Goal: Check status: Check status

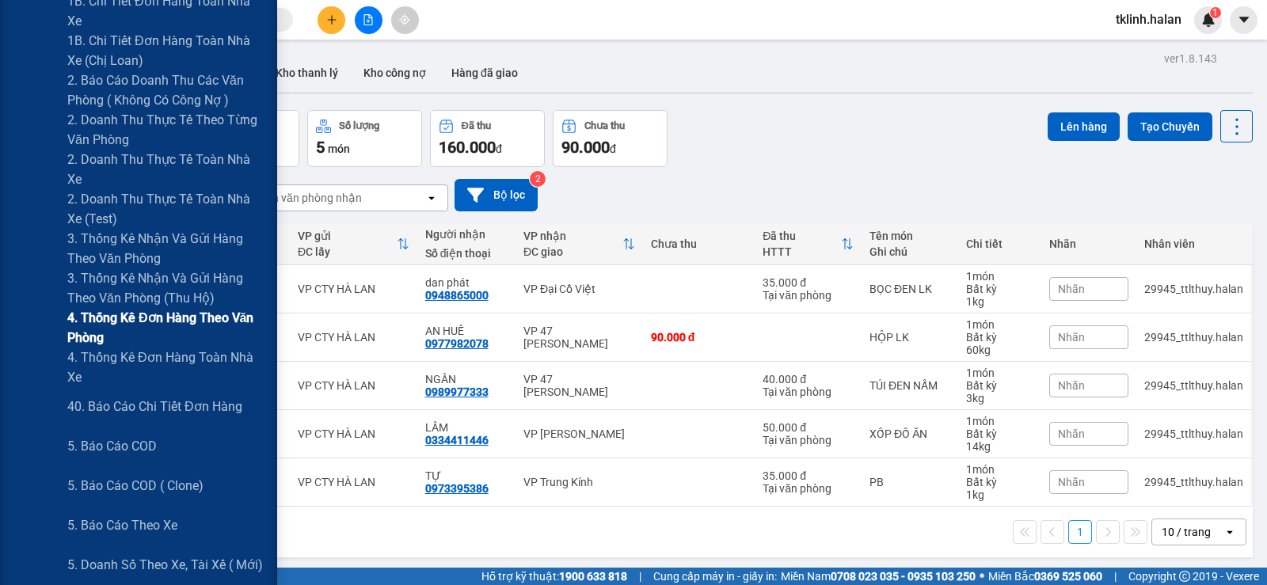
scroll to position [554, 0]
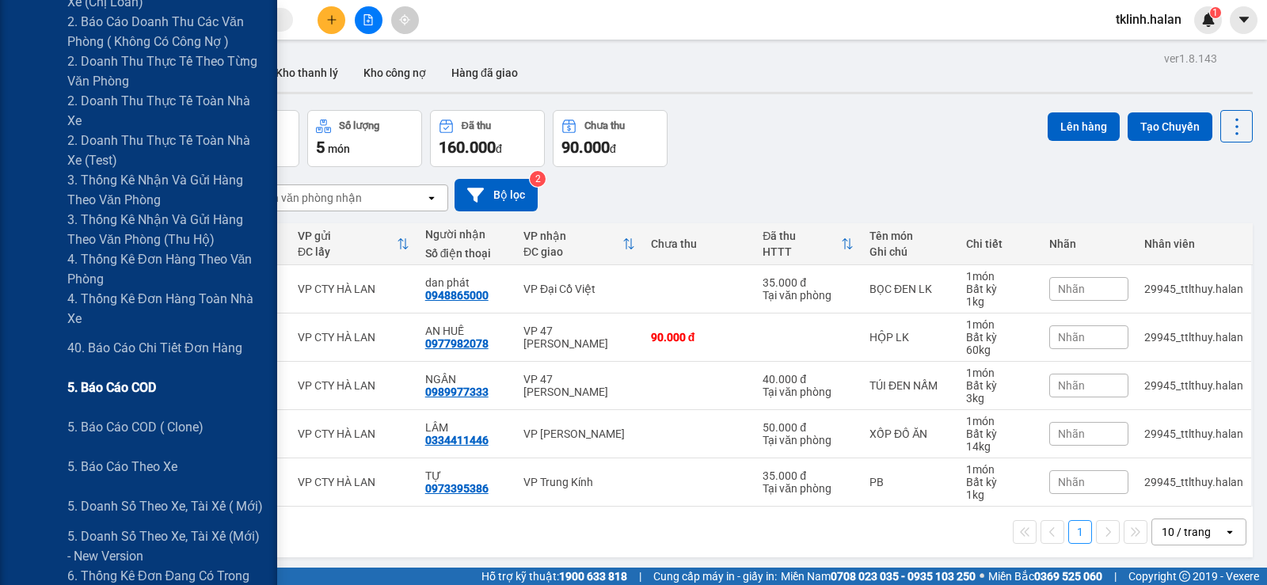
click at [134, 387] on span "5. Báo cáo COD" at bounding box center [111, 388] width 89 height 20
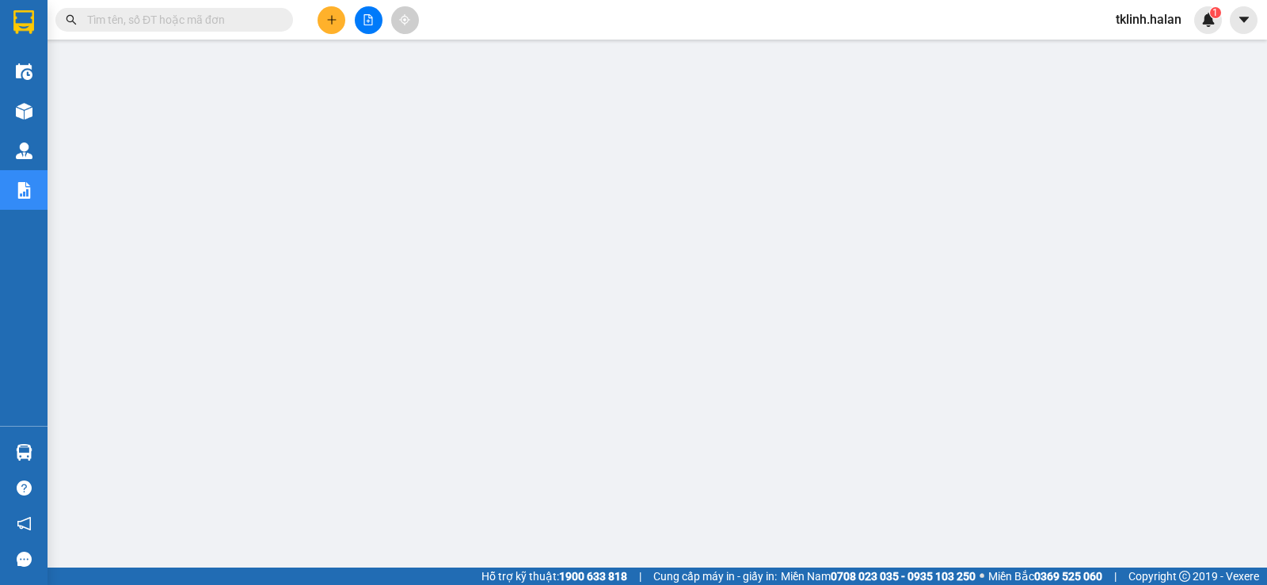
click at [162, 19] on input "text" at bounding box center [180, 19] width 187 height 17
paste input "BS1109251060"
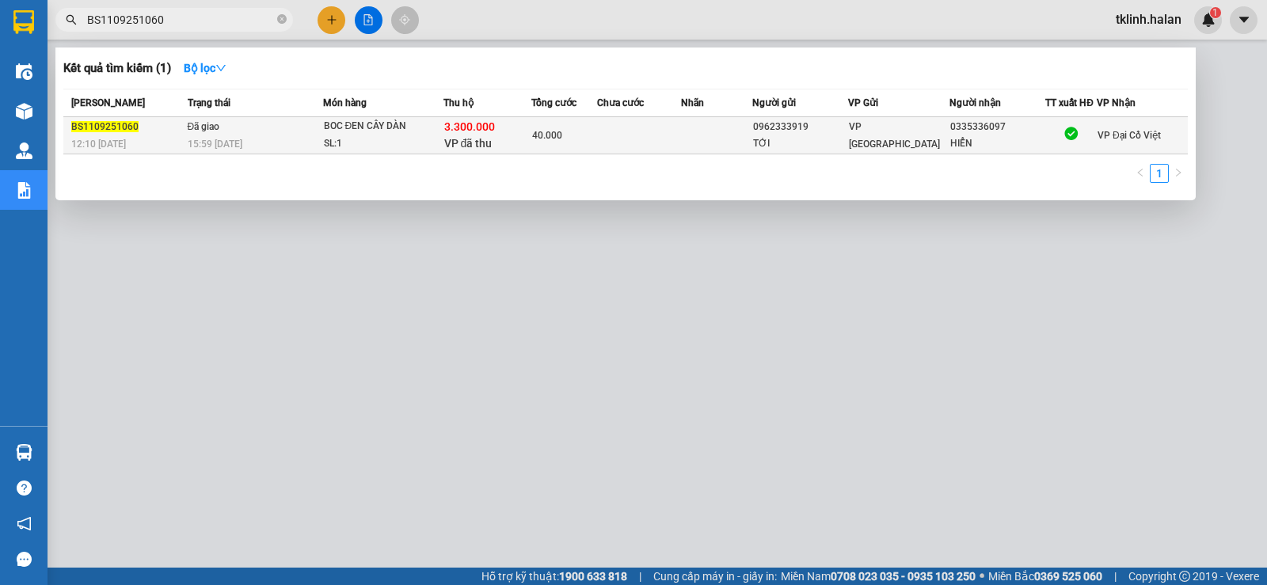
type input "BS1109251060"
click at [97, 129] on span "BS1109251060" at bounding box center [104, 126] width 67 height 11
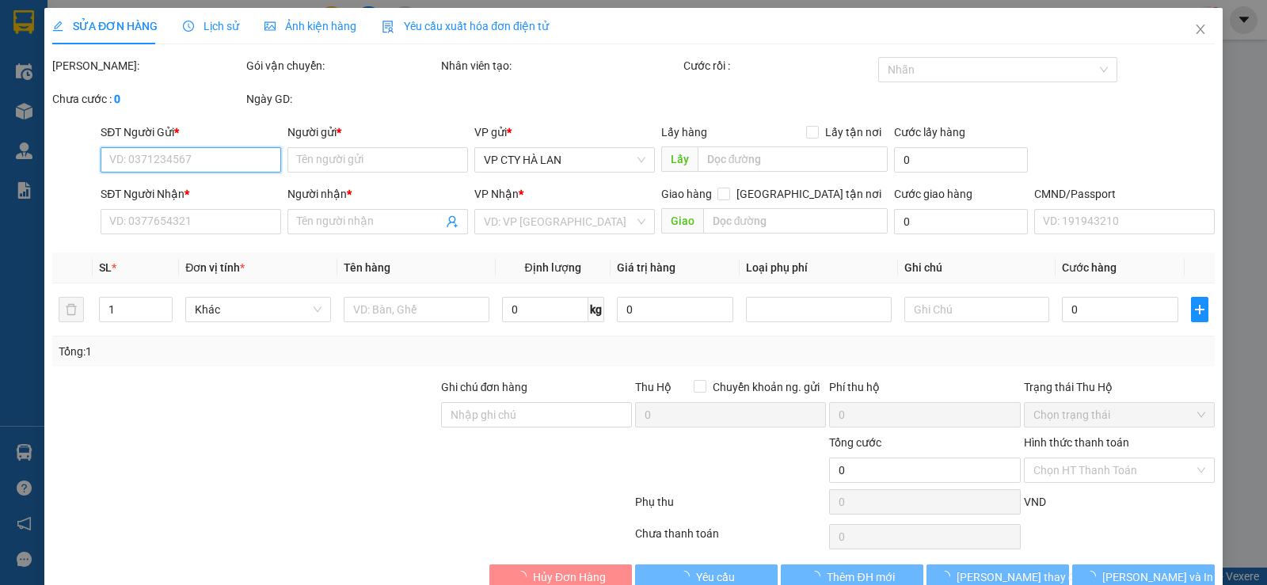
type input "0962333919"
type input "TỚI"
type input "0335336097"
type input "HIỂN"
checkbox input "true"
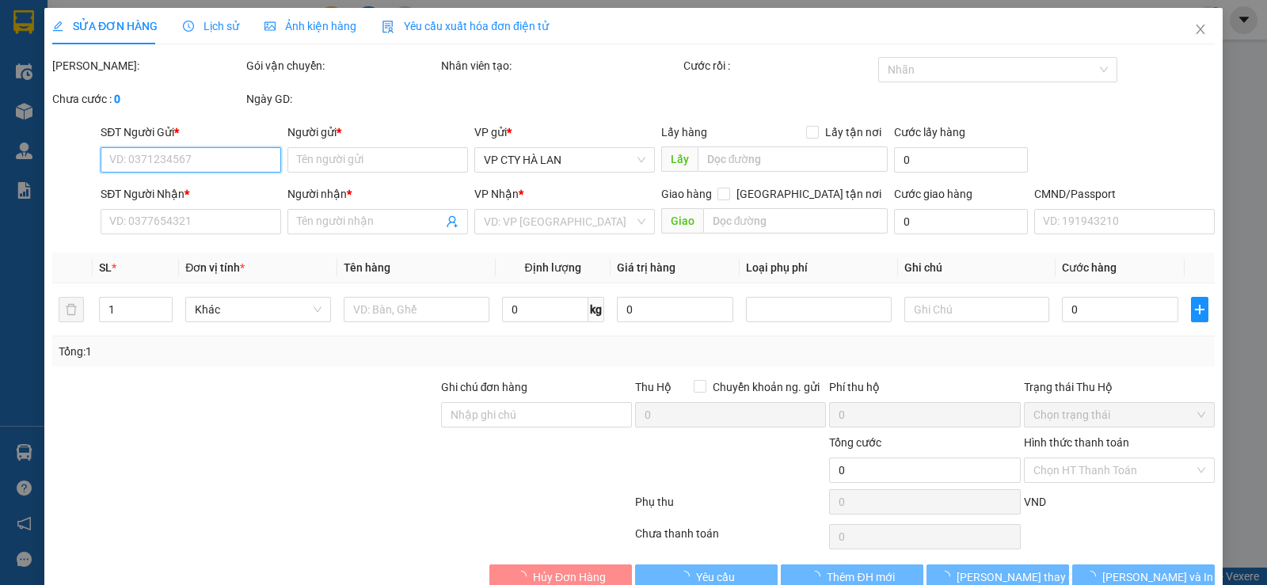
type input "3.300.000"
type input "40.000"
